Goal: Information Seeking & Learning: Learn about a topic

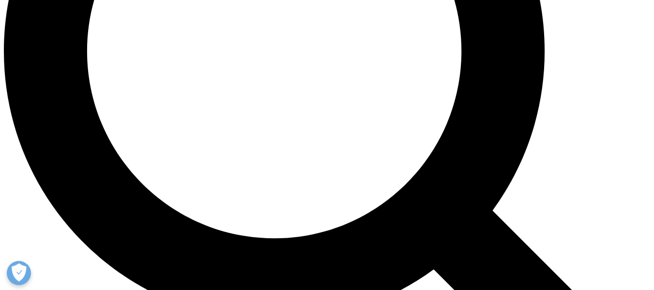
scroll to position [823, 0]
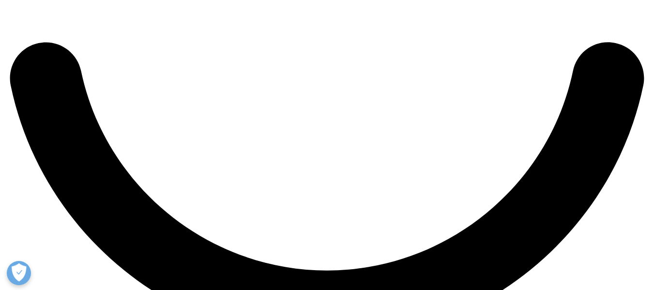
scroll to position [1645, 0]
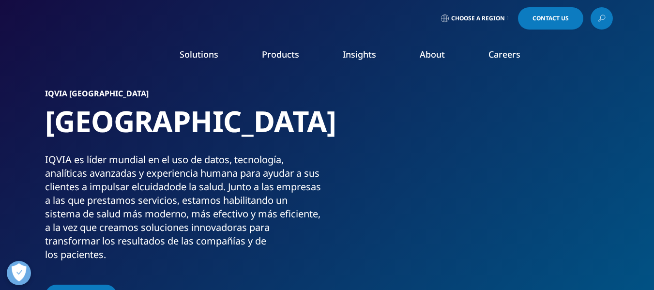
scroll to position [48, 0]
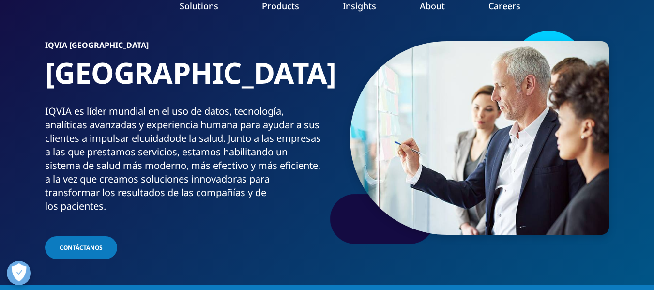
click at [443, 93] on h5 "HEALTHCARE SEGMENTS" at bounding box center [406, 92] width 145 height 20
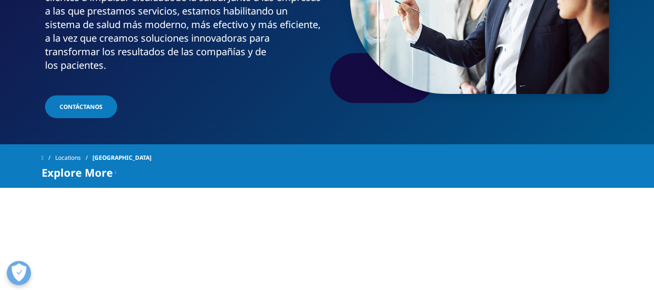
scroll to position [242, 0]
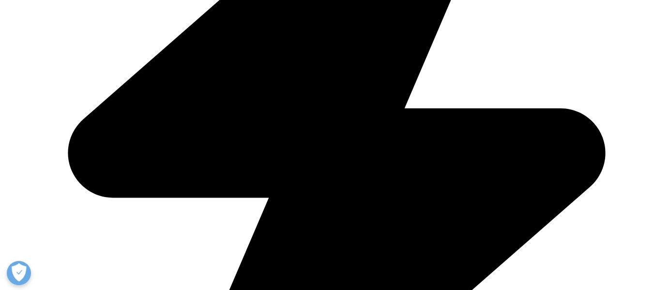
scroll to position [726, 0]
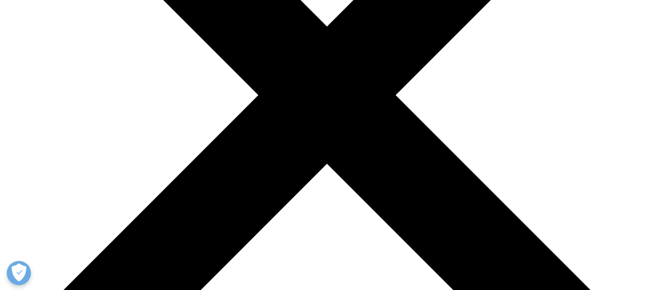
scroll to position [387, 0]
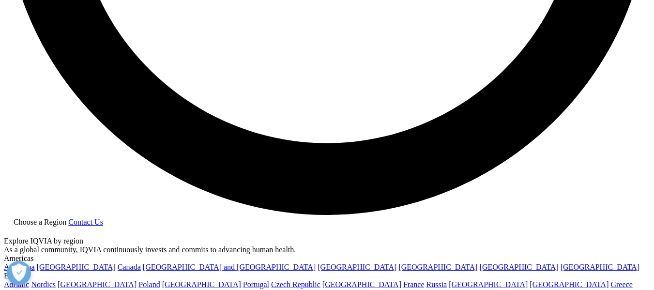
scroll to position [1742, 0]
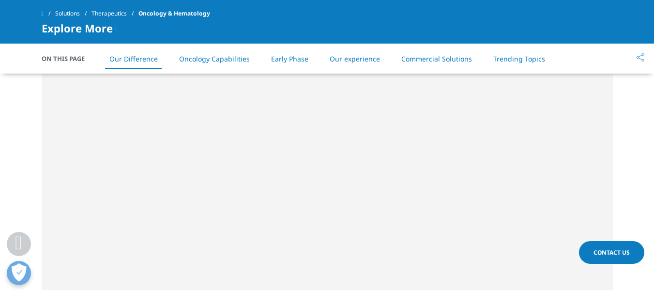
scroll to position [1032, 0]
click at [292, 62] on link "Early Phase" at bounding box center [289, 58] width 37 height 9
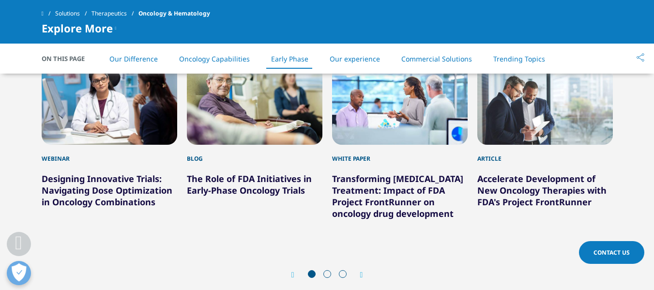
scroll to position [1700, 0]
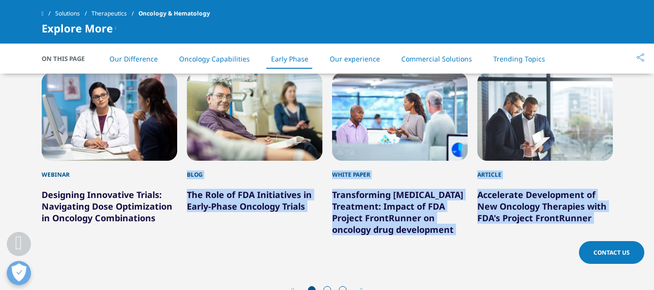
drag, startPoint x: 566, startPoint y: 133, endPoint x: 221, endPoint y: 150, distance: 345.9
click at [221, 150] on div "LATEST ON EARLY PHASE ONCOLOGY Webinar Designing Innovative Trials: Navigating …" at bounding box center [327, 175] width 625 height 262
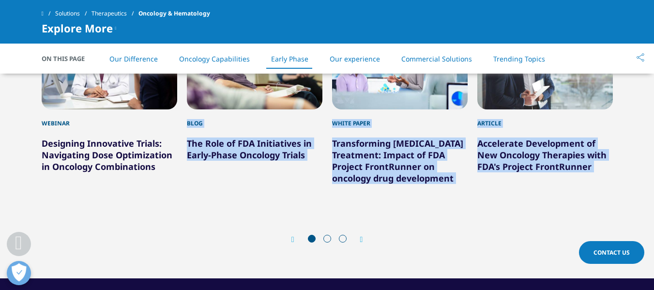
scroll to position [1797, 0]
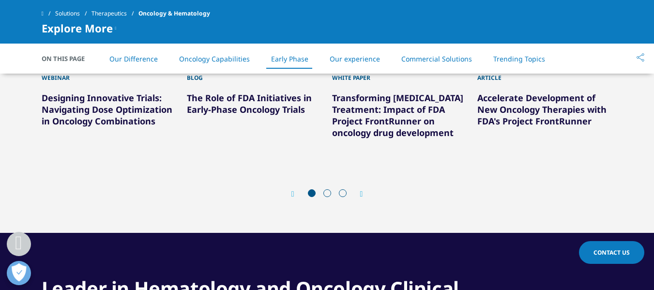
click at [357, 199] on div "Prev Next" at bounding box center [327, 194] width 571 height 29
click at [360, 193] on icon "Next slide" at bounding box center [361, 194] width 3 height 8
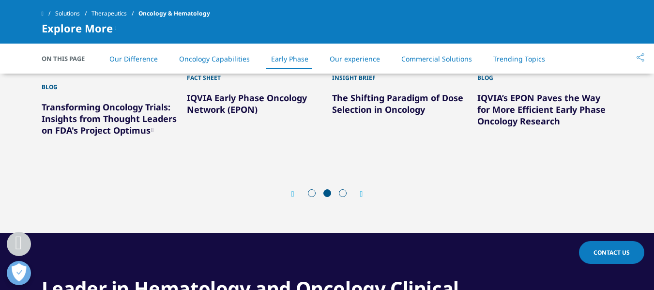
click at [363, 194] on icon "Next slide" at bounding box center [361, 194] width 3 height 8
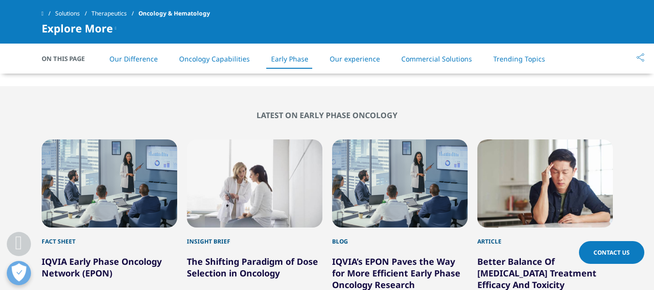
scroll to position [1507, 0]
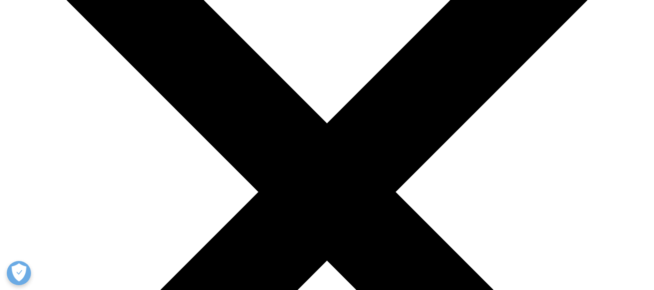
scroll to position [194, 0]
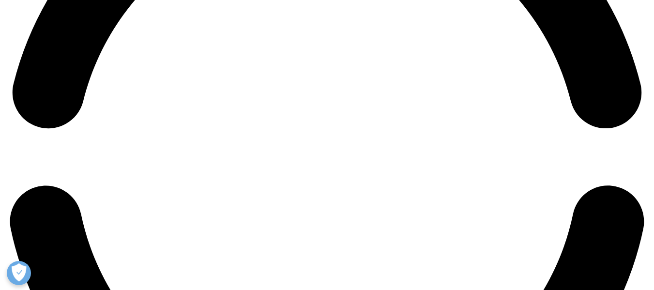
scroll to position [1500, 0]
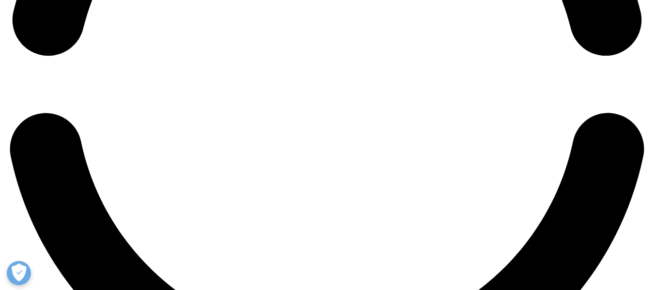
scroll to position [1597, 0]
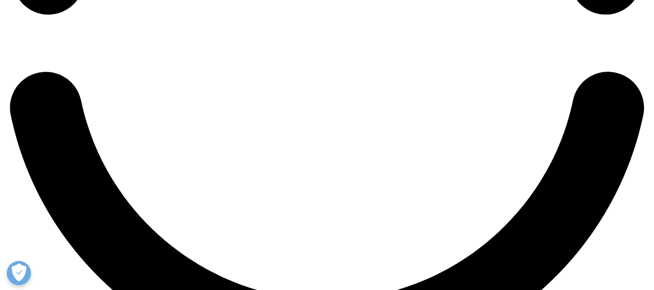
scroll to position [1548, 0]
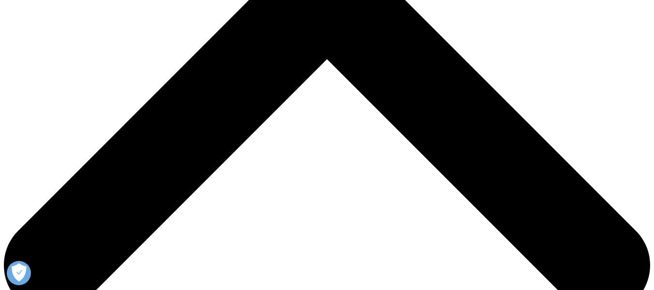
scroll to position [111, 0]
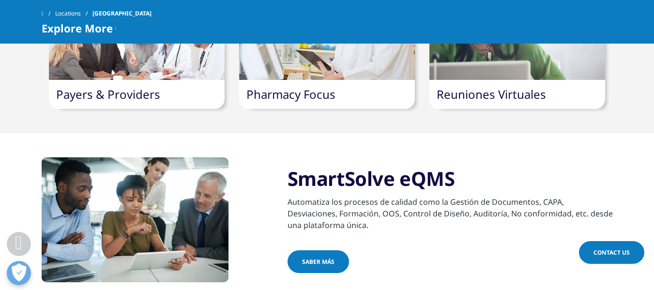
scroll to position [774, 0]
